Goal: Information Seeking & Learning: Learn about a topic

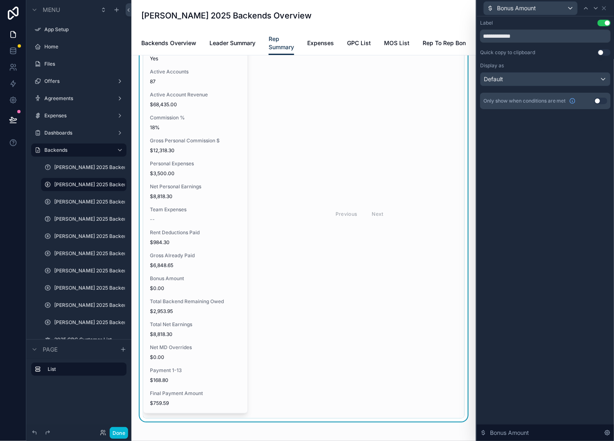
scroll to position [87, 0]
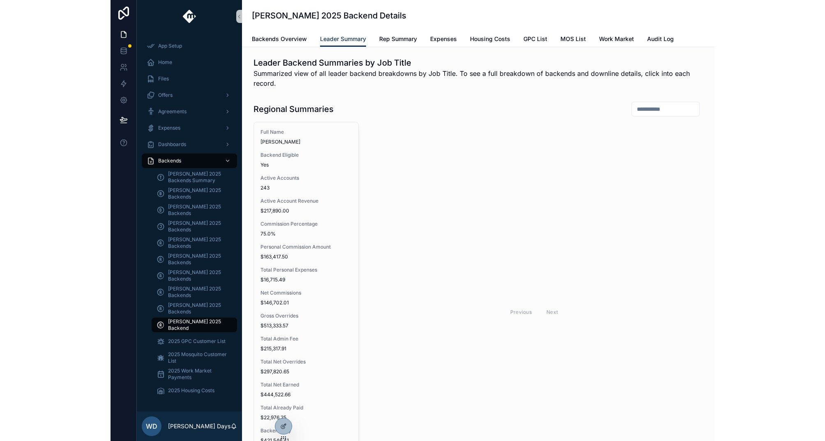
scroll to position [57, 0]
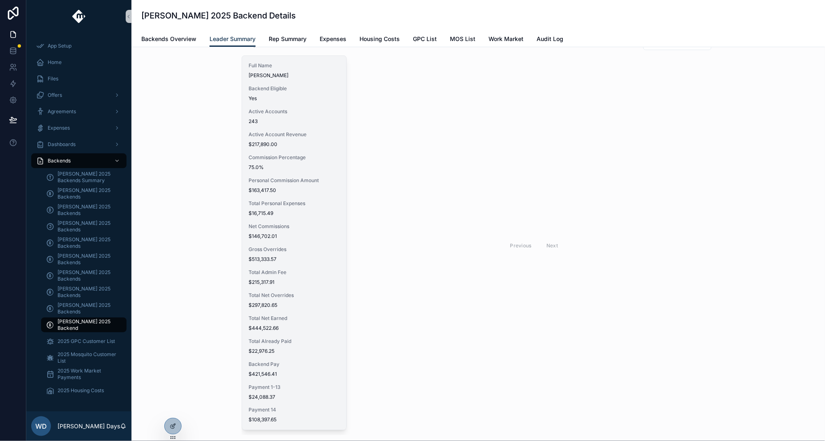
click at [287, 156] on span "Commission Percentage" at bounding box center [293, 157] width 91 height 7
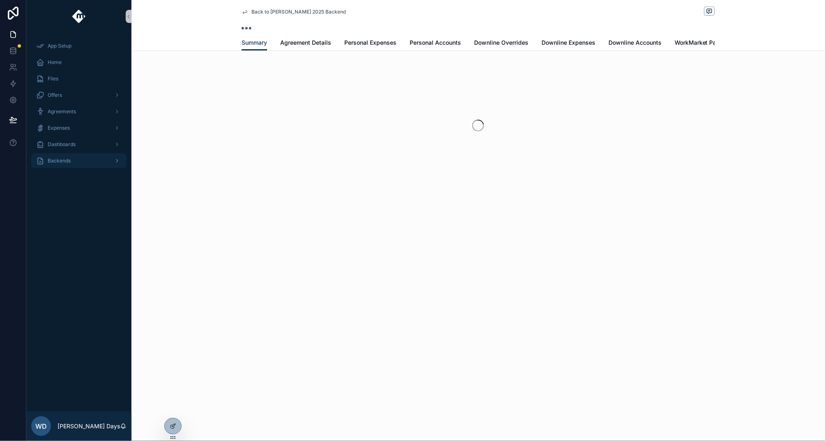
click at [71, 161] on div "Backends" at bounding box center [78, 160] width 85 height 13
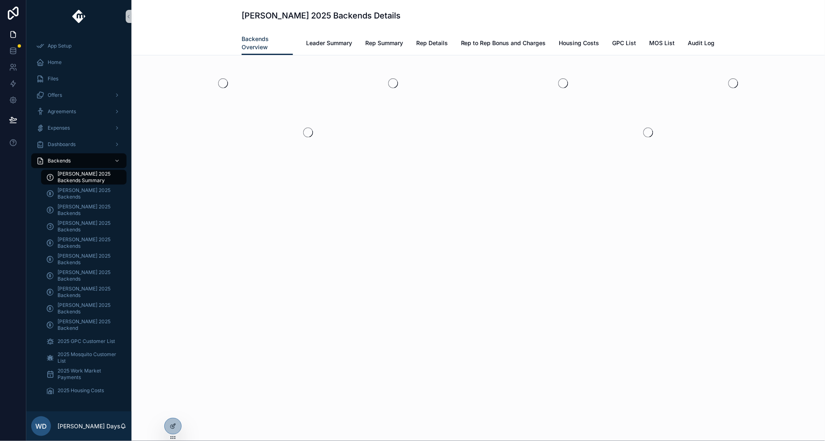
click at [77, 177] on span "[PERSON_NAME] 2025 Backends Summary" at bounding box center [87, 177] width 61 height 13
click at [329, 43] on span "Leader Summary" at bounding box center [329, 43] width 46 height 8
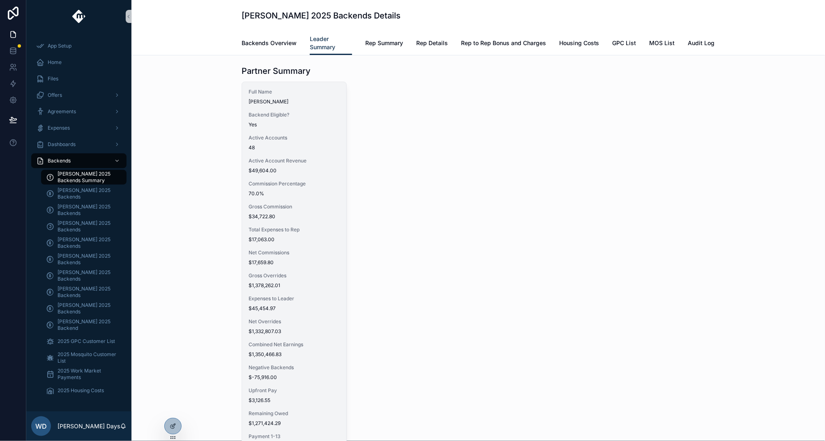
click at [293, 217] on span "$34,722.80" at bounding box center [293, 217] width 91 height 7
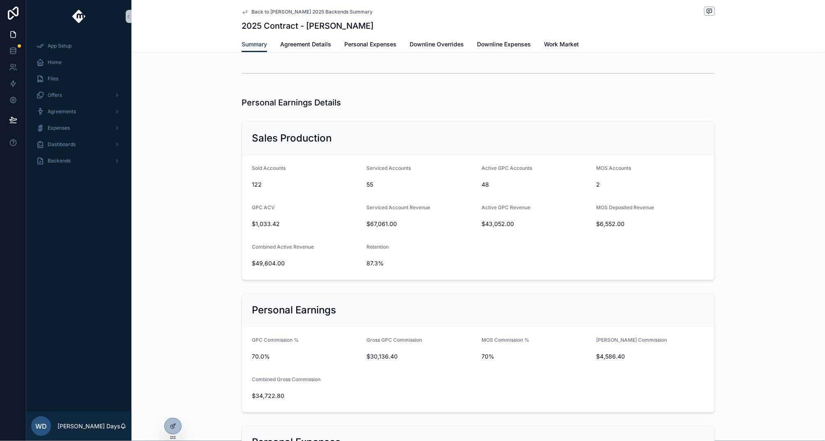
scroll to position [56, 0]
click at [268, 13] on span "Back to [PERSON_NAME] 2025 Backends Summary" at bounding box center [311, 12] width 121 height 7
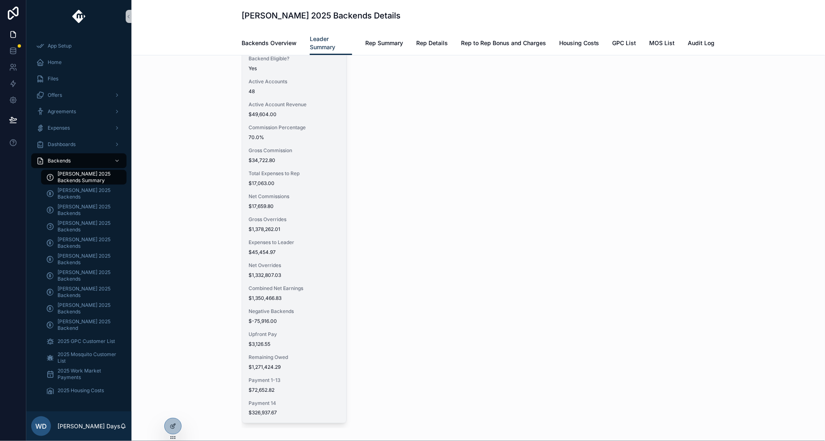
click at [296, 121] on div "Full Name [PERSON_NAME] Backend Eligible? Yes Active Accounts 48 Active Account…" at bounding box center [294, 224] width 104 height 397
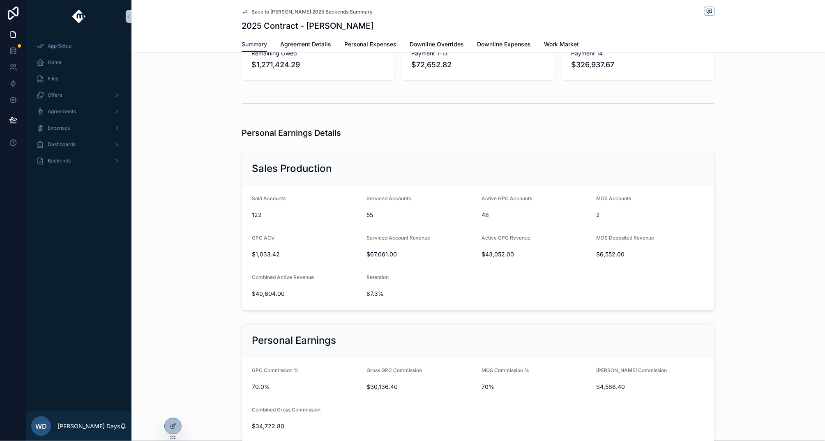
scroll to position [46, 0]
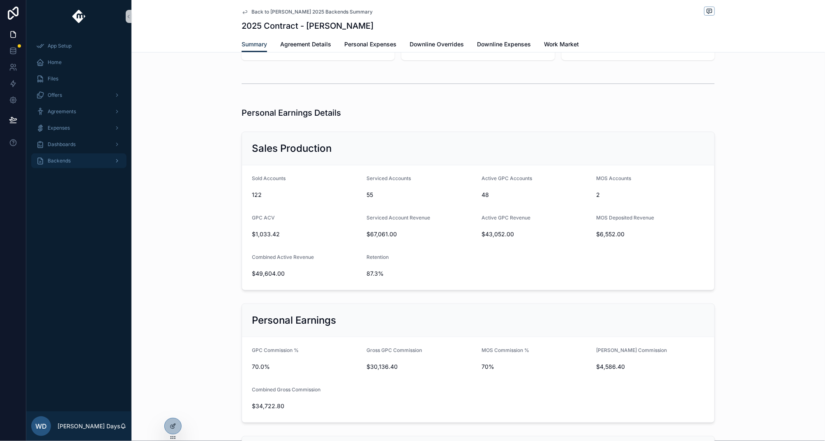
click at [66, 154] on div "Backends" at bounding box center [78, 160] width 85 height 13
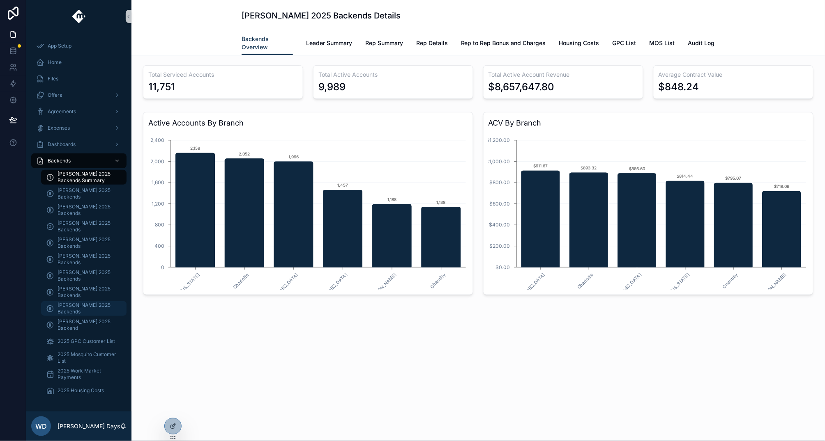
click at [70, 309] on span "[PERSON_NAME] 2025 Backends" at bounding box center [87, 308] width 61 height 13
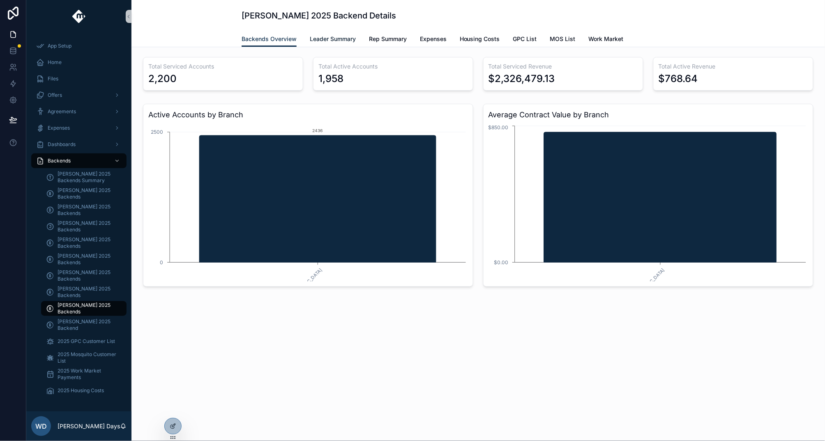
click at [343, 38] on span "Leader Summary" at bounding box center [333, 39] width 46 height 8
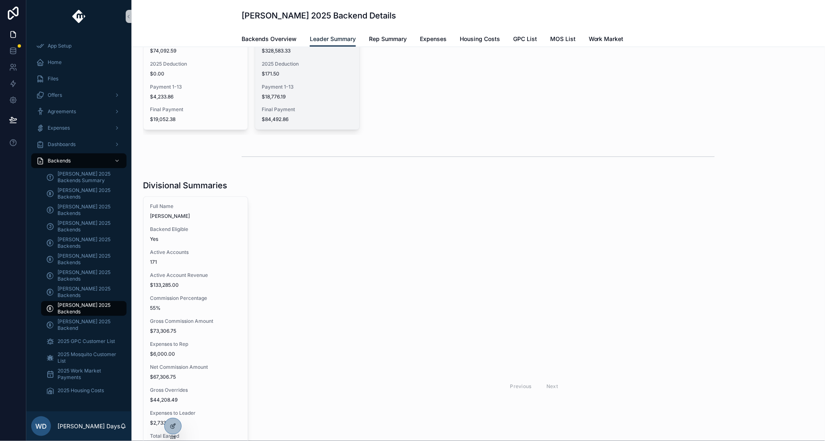
scroll to position [478, 0]
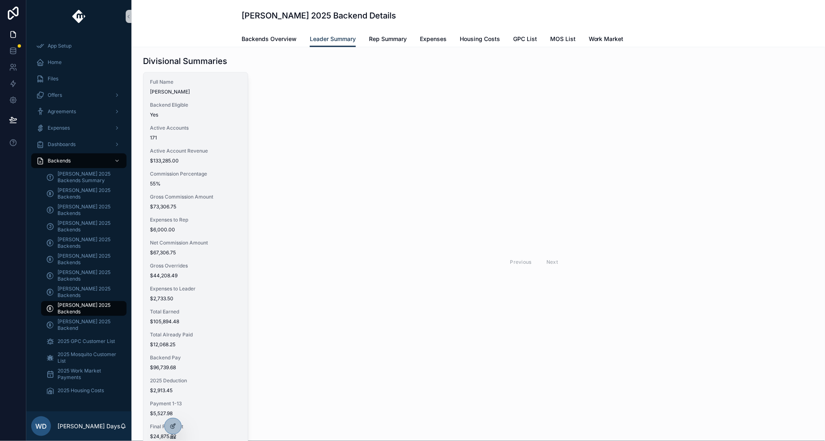
click at [216, 206] on span "$73,306.75" at bounding box center [195, 207] width 91 height 7
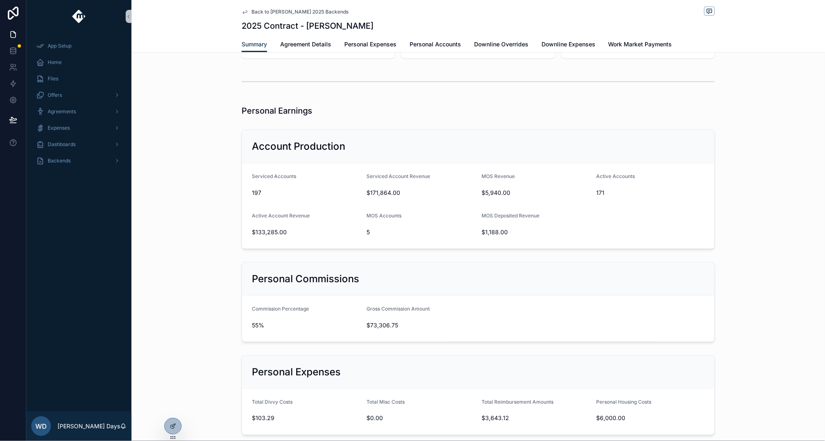
scroll to position [48, 0]
click at [280, 9] on span "Back to [PERSON_NAME] 2025 Backends" at bounding box center [299, 12] width 97 height 7
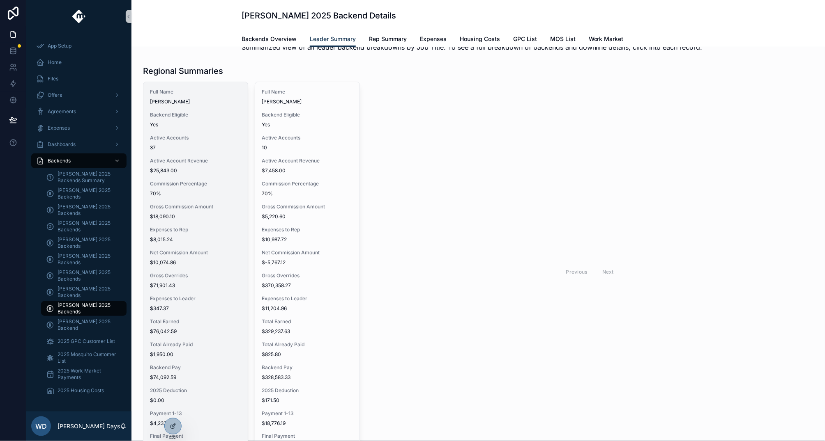
scroll to position [25, 0]
click at [218, 227] on div "Full Name [PERSON_NAME] Backend Eligible Yes Active Accounts 37 Active Account …" at bounding box center [195, 271] width 104 height 374
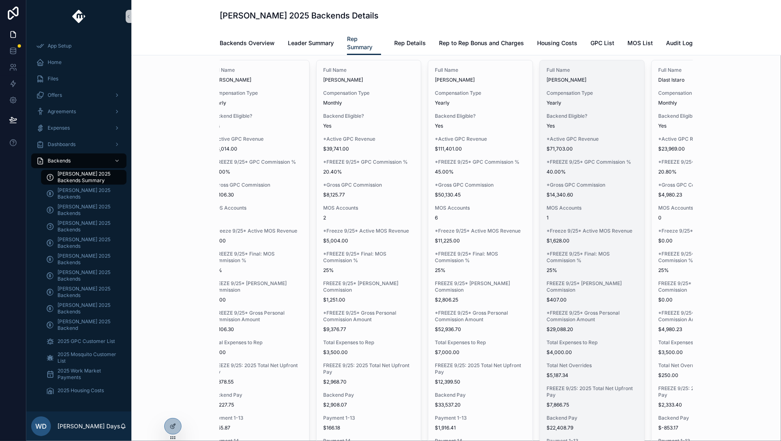
scroll to position [0, 721]
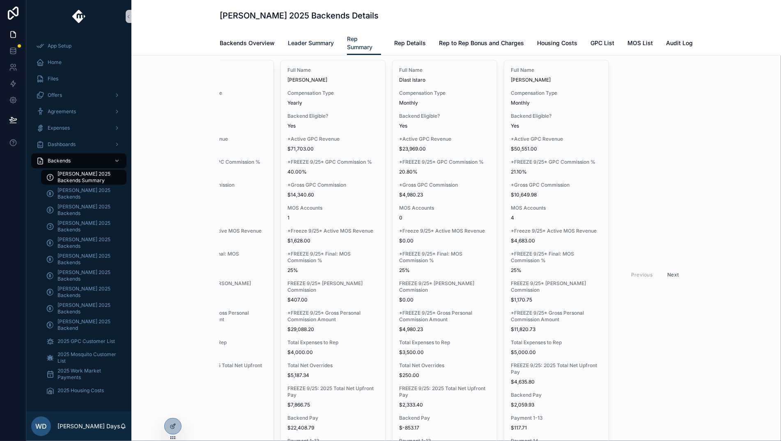
click at [308, 45] on span "Leader Summary" at bounding box center [311, 43] width 46 height 8
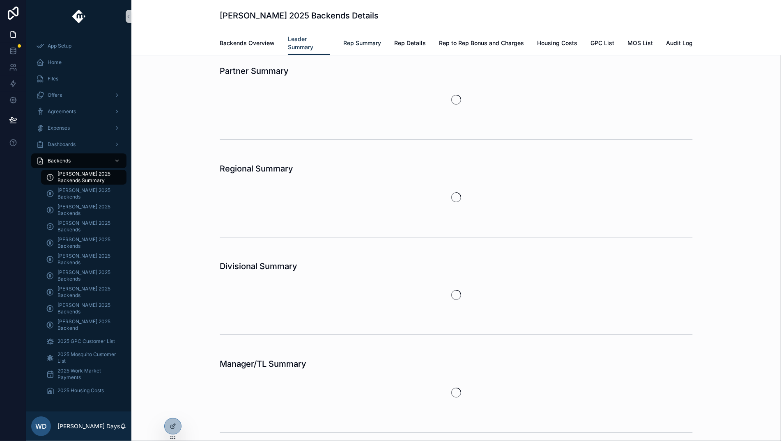
click at [362, 46] on span "Rep Summary" at bounding box center [362, 43] width 38 height 8
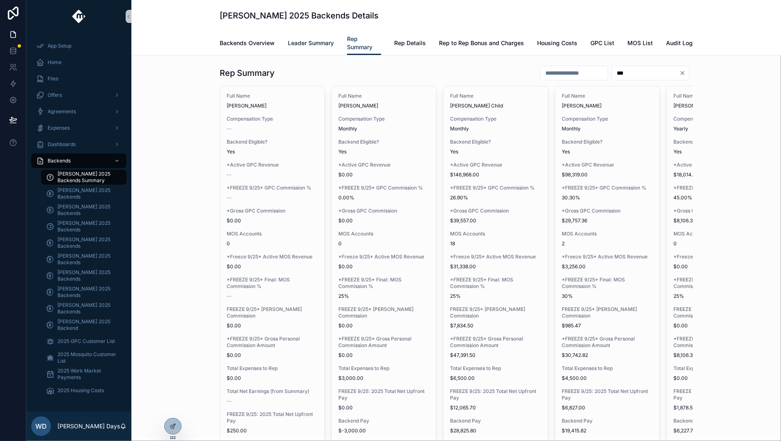
click at [320, 46] on span "Leader Summary" at bounding box center [311, 43] width 46 height 8
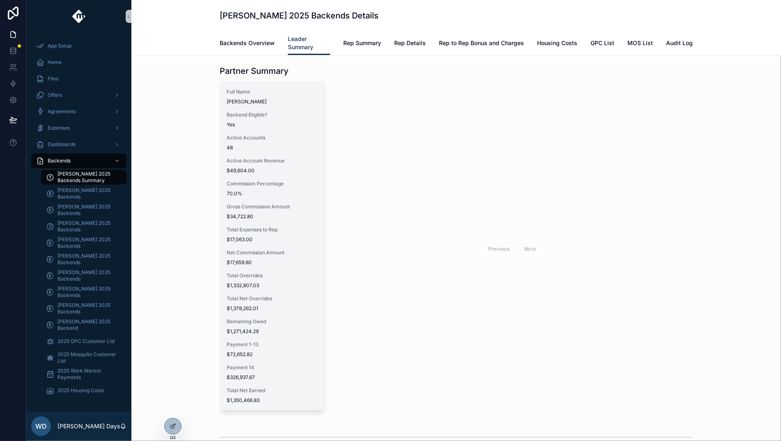
click at [276, 198] on div "Full Name Tanner Boren Backend Eligible? Yes Active Accounts 48 Active Account …" at bounding box center [272, 246] width 104 height 329
click at [274, 198] on div "Full Name Tanner Boren Backend Eligible? Yes Active Accounts 48 Active Account …" at bounding box center [272, 246] width 104 height 329
click at [247, 202] on div "Full Name Tanner Boren Backend Eligible? Yes Active Accounts 48 Active Account …" at bounding box center [272, 246] width 104 height 329
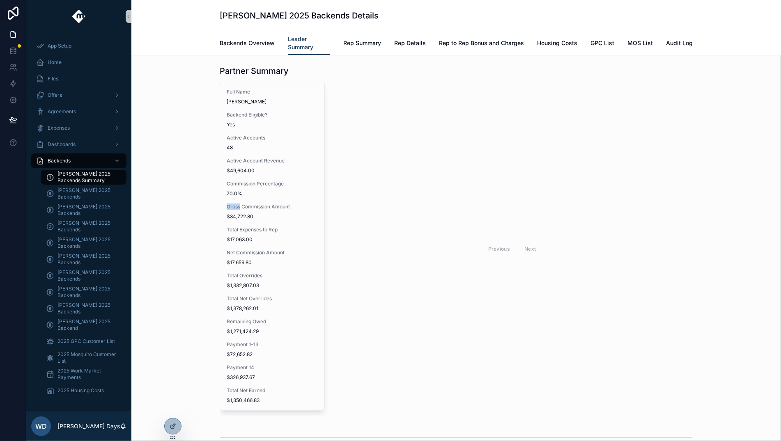
scroll to position [288, 0]
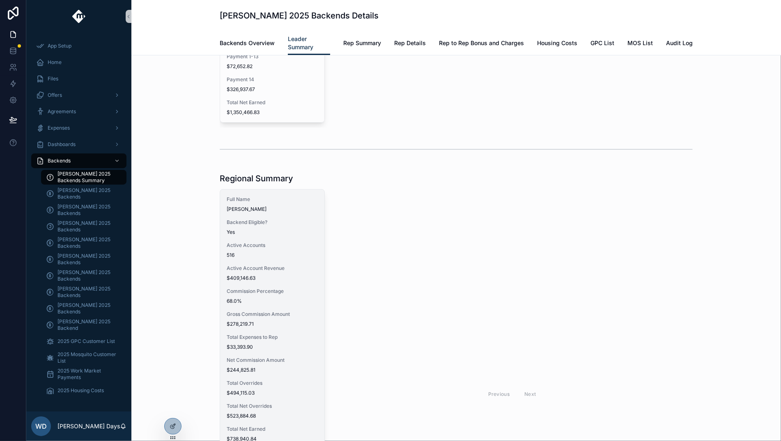
click at [262, 262] on div "Full Name Charlie Stone Backend Eligible? Yes Active Accounts 516 Active Accoun…" at bounding box center [272, 392] width 104 height 404
click at [269, 252] on span "516" at bounding box center [272, 255] width 91 height 7
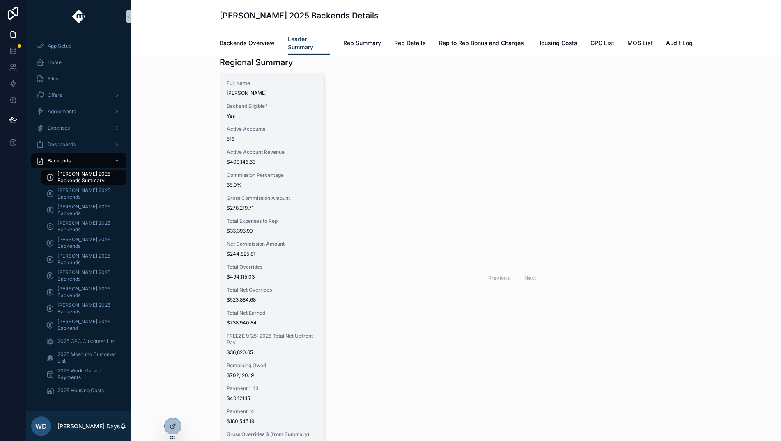
click at [252, 229] on span "$33,393.90" at bounding box center [272, 231] width 91 height 7
click at [291, 253] on span "$244,825.81" at bounding box center [272, 254] width 91 height 7
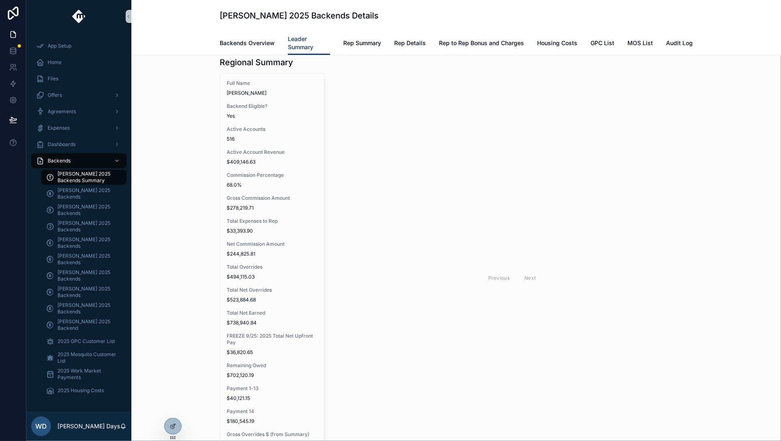
scroll to position [0, 0]
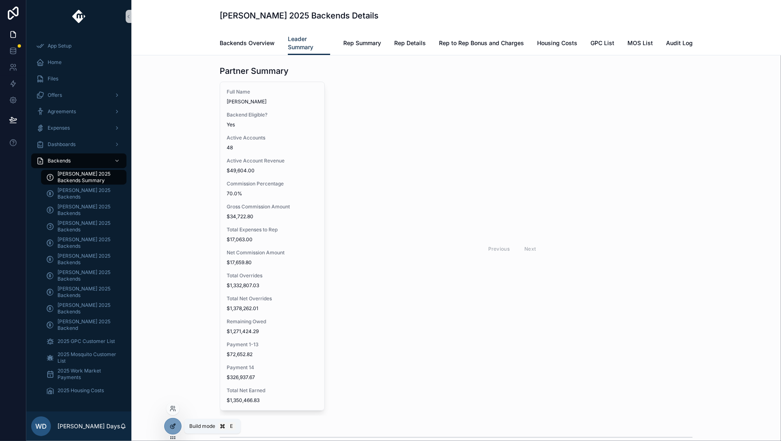
click at [177, 427] on div at bounding box center [173, 427] width 16 height 16
